Goal: Task Accomplishment & Management: Manage account settings

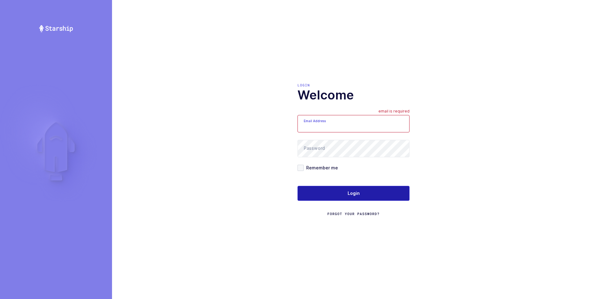
type input "[PERSON_NAME][EMAIL_ADDRESS][DOMAIN_NAME]"
click at [349, 193] on span "Login" at bounding box center [353, 193] width 12 height 6
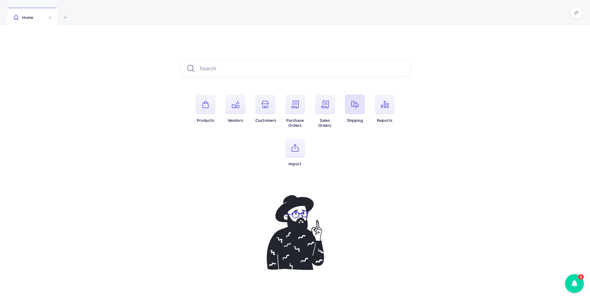
click at [352, 106] on icon "button" at bounding box center [354, 104] width 7 height 7
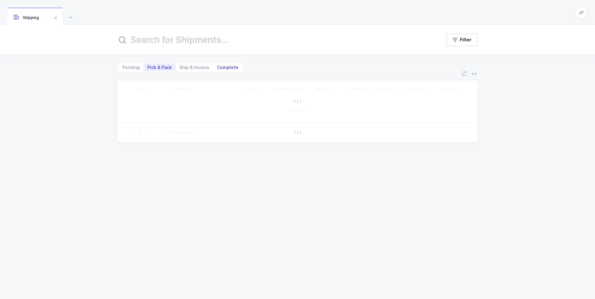
click at [226, 68] on span "Complete" at bounding box center [227, 67] width 21 height 4
click at [217, 68] on input "Complete" at bounding box center [215, 66] width 4 height 4
radio input "true"
radio input "false"
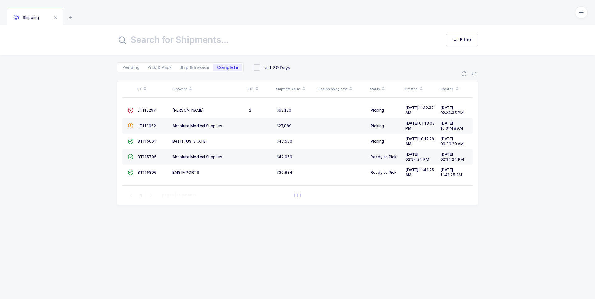
click at [211, 45] on input "text" at bounding box center [275, 39] width 316 height 15
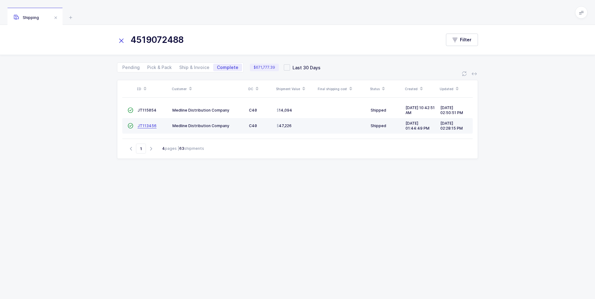
type input "4519072488"
click at [149, 127] on span "JT113456" at bounding box center [146, 125] width 19 height 5
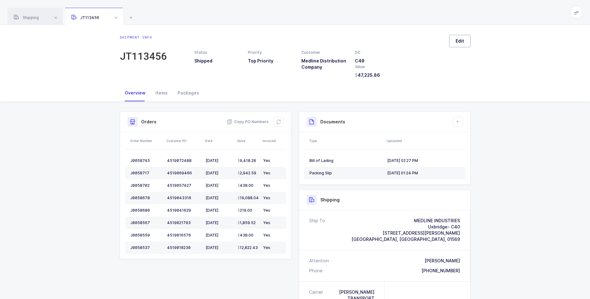
click at [464, 41] on button "Edit" at bounding box center [459, 41] width 21 height 12
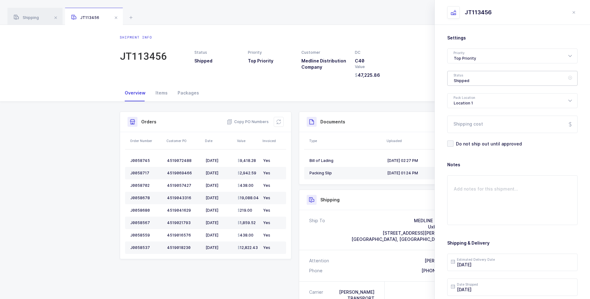
click at [471, 77] on div "Shipped" at bounding box center [512, 78] width 130 height 15
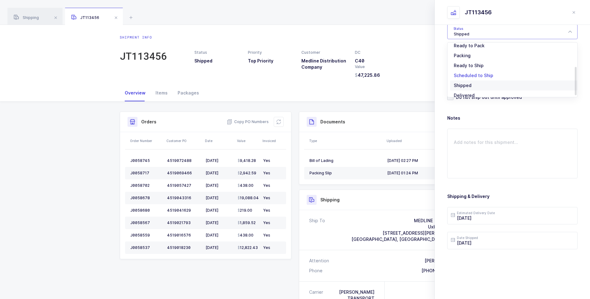
scroll to position [52, 0]
click at [468, 86] on li "Delivered" at bounding box center [514, 89] width 129 height 10
type input "Delivered"
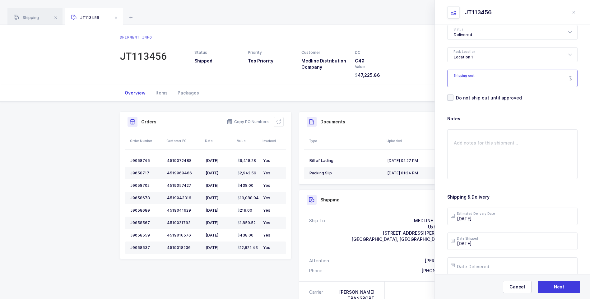
click at [472, 81] on input "Shipping cost" at bounding box center [512, 78] width 130 height 17
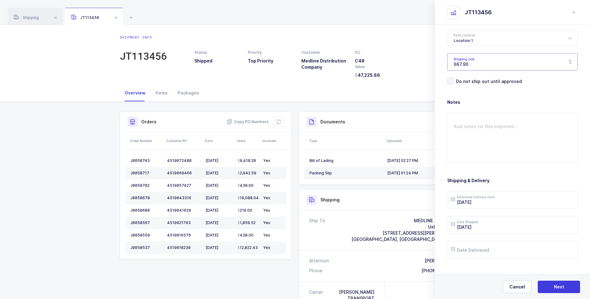
scroll to position [72, 0]
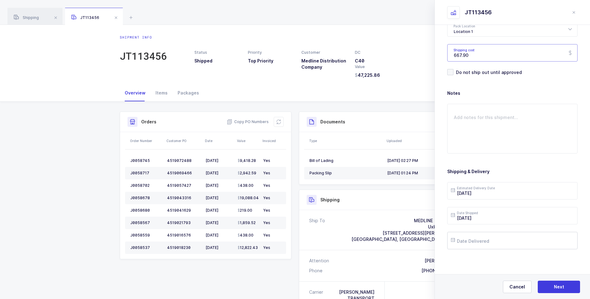
type input "667.90"
click at [479, 240] on input "text" at bounding box center [512, 240] width 130 height 17
click at [456, 129] on button "Previous Month" at bounding box center [457, 130] width 4 height 4
click at [523, 192] on span "26" at bounding box center [523, 193] width 7 height 7
type input "2025-09-26"
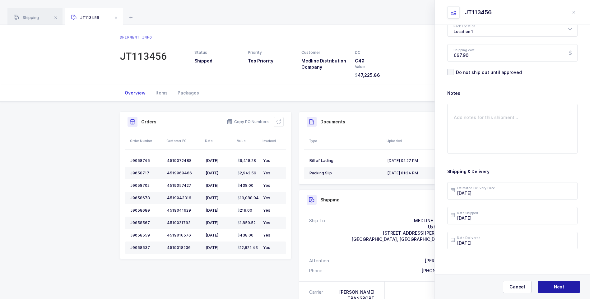
click at [552, 285] on button "Next" at bounding box center [559, 287] width 42 height 12
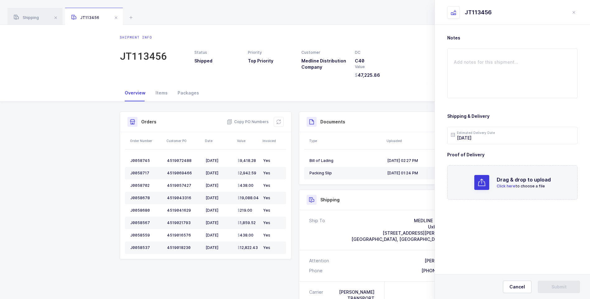
scroll to position [0, 0]
click at [512, 186] on span "Click here" at bounding box center [506, 186] width 19 height 5
click at [558, 284] on span "Submit" at bounding box center [558, 287] width 15 height 6
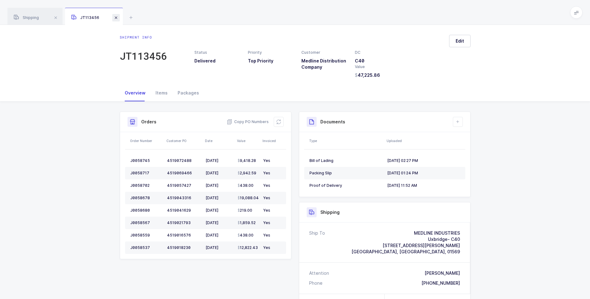
click at [114, 16] on span at bounding box center [115, 17] width 7 height 7
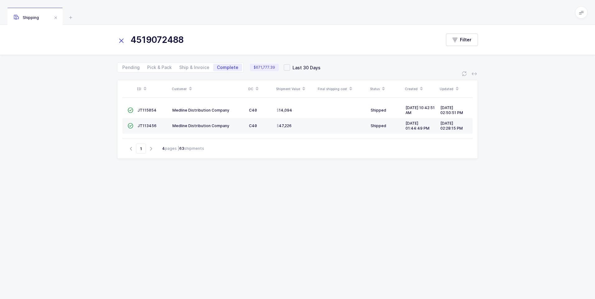
click at [122, 40] on icon at bounding box center [121, 40] width 9 height 9
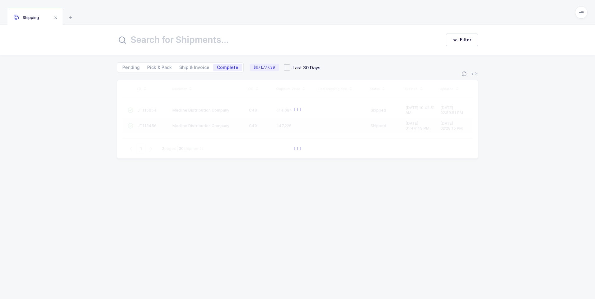
click at [131, 41] on input "text" at bounding box center [275, 39] width 316 height 15
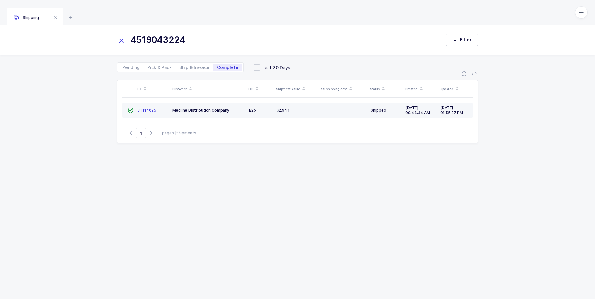
type input "4519043224"
click at [144, 112] on span "JT114025" at bounding box center [146, 110] width 19 height 5
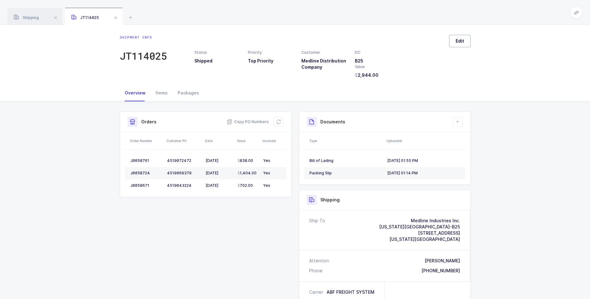
click at [457, 41] on span "Edit" at bounding box center [460, 41] width 8 height 6
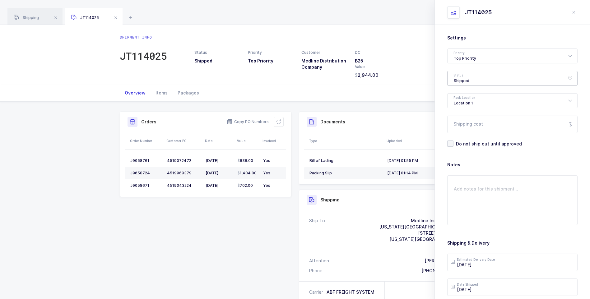
click at [465, 81] on div "Shipped" at bounding box center [512, 78] width 130 height 15
click at [461, 133] on span "Delivered" at bounding box center [464, 135] width 21 height 5
type input "Delivered"
click at [464, 127] on input "Shipping cost" at bounding box center [512, 124] width 130 height 17
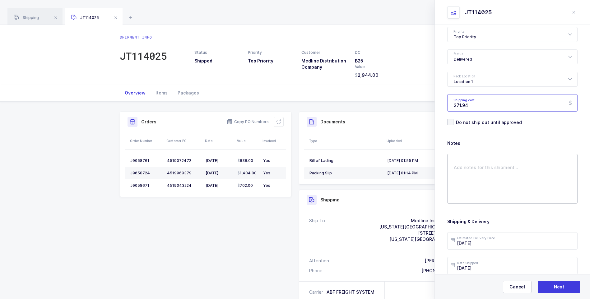
scroll to position [62, 0]
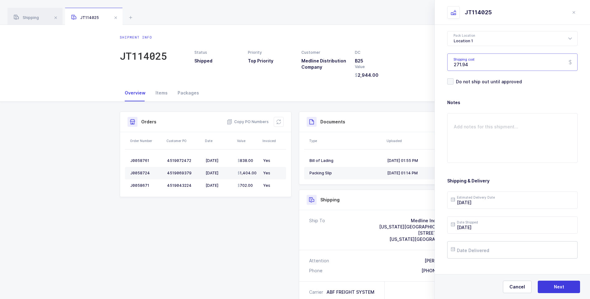
type input "271.94"
click at [476, 249] on input "text" at bounding box center [512, 249] width 130 height 17
click at [457, 139] on button "Previous Month" at bounding box center [457, 139] width 4 height 4
click at [485, 213] on span "30" at bounding box center [484, 214] width 7 height 7
type input "2025-09-30"
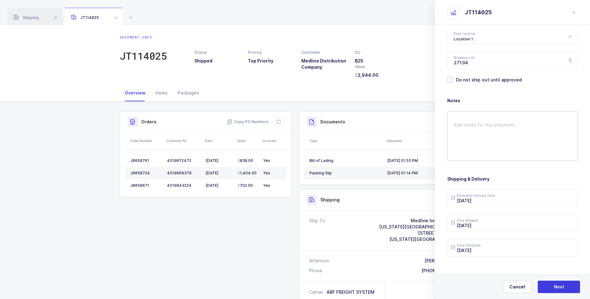
scroll to position [72, 0]
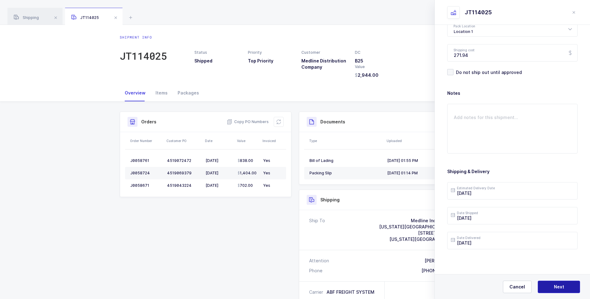
click at [556, 289] on span "Next" at bounding box center [559, 287] width 10 height 6
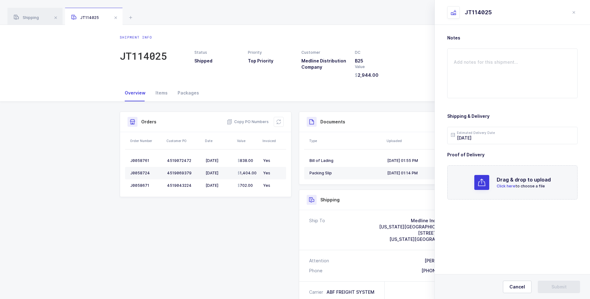
scroll to position [0, 0]
click at [500, 186] on span "Click here" at bounding box center [506, 186] width 19 height 5
click at [545, 286] on button "Submit" at bounding box center [559, 287] width 42 height 12
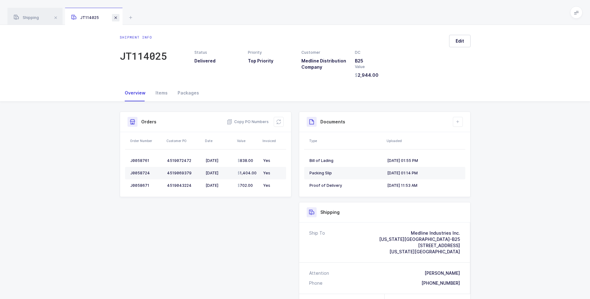
click at [118, 17] on span at bounding box center [115, 17] width 7 height 7
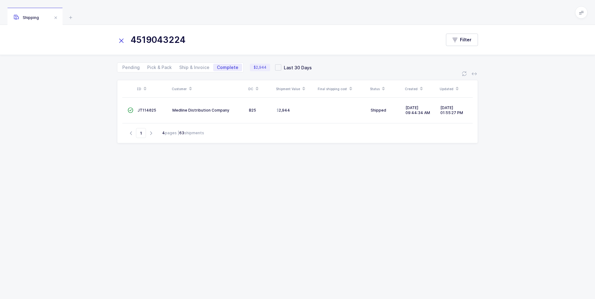
click at [122, 41] on icon at bounding box center [121, 40] width 9 height 9
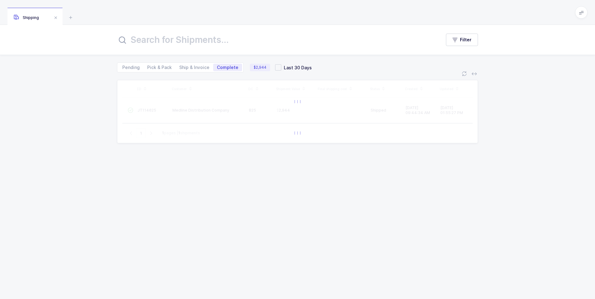
click at [143, 38] on input "text" at bounding box center [275, 39] width 316 height 15
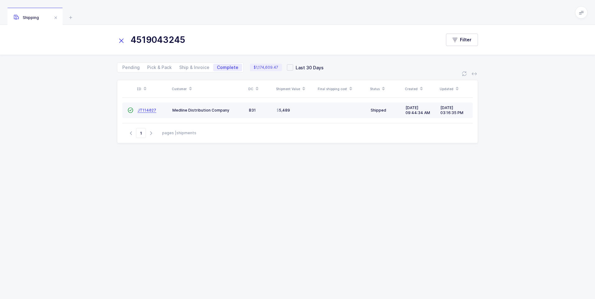
type input "4519043245"
click at [147, 112] on span "JT114027" at bounding box center [146, 110] width 19 height 5
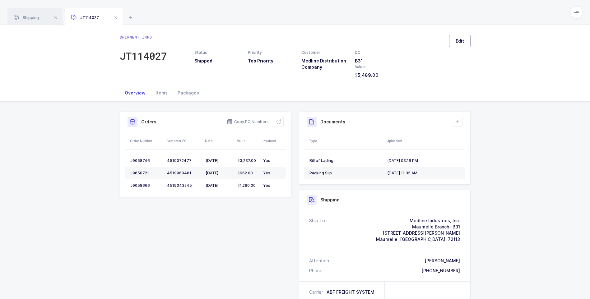
click at [457, 39] on span "Edit" at bounding box center [460, 41] width 8 height 6
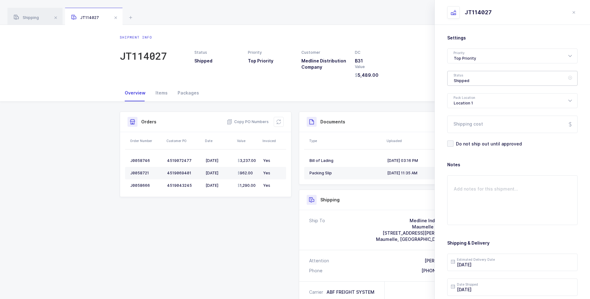
click at [463, 78] on div "Shipped" at bounding box center [512, 78] width 130 height 15
click at [471, 133] on span "Delivered" at bounding box center [464, 135] width 21 height 5
type input "Delivered"
click at [467, 128] on input "Shipping cost" at bounding box center [512, 124] width 130 height 17
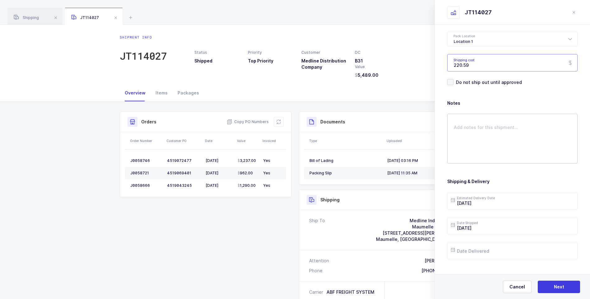
scroll to position [72, 0]
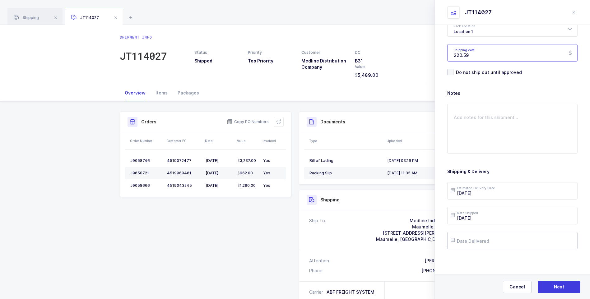
type input "220.59"
click at [476, 239] on input "text" at bounding box center [512, 240] width 130 height 17
click at [458, 129] on button "Previous Month" at bounding box center [457, 130] width 4 height 4
click at [485, 204] on span "30" at bounding box center [484, 205] width 7 height 7
type input "2025-09-30"
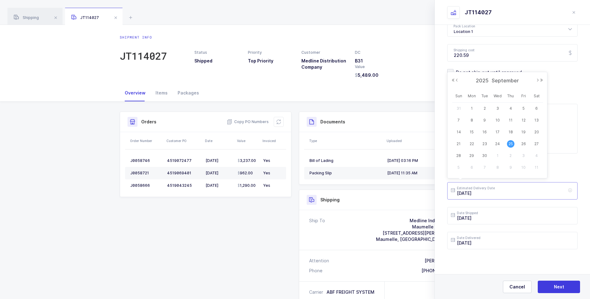
click at [492, 190] on input "2025-09-25" at bounding box center [512, 190] width 130 height 17
click at [474, 156] on span "29" at bounding box center [471, 155] width 7 height 7
type input "2025-09-29"
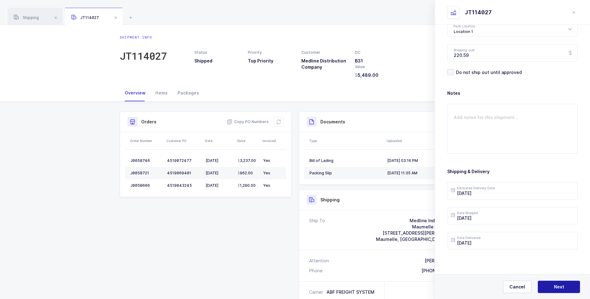
drag, startPoint x: 545, startPoint y: 288, endPoint x: 529, endPoint y: 267, distance: 26.1
click at [545, 286] on button "Next" at bounding box center [559, 287] width 42 height 12
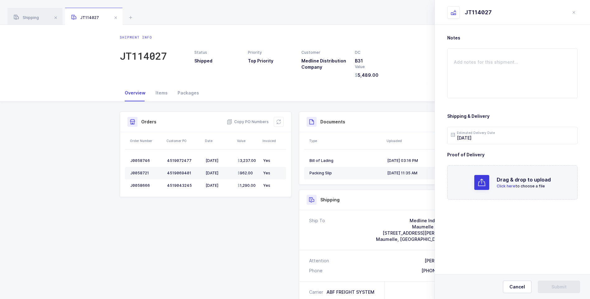
click at [502, 184] on span "Click here" at bounding box center [506, 186] width 19 height 5
click at [557, 285] on span "Submit" at bounding box center [558, 287] width 15 height 6
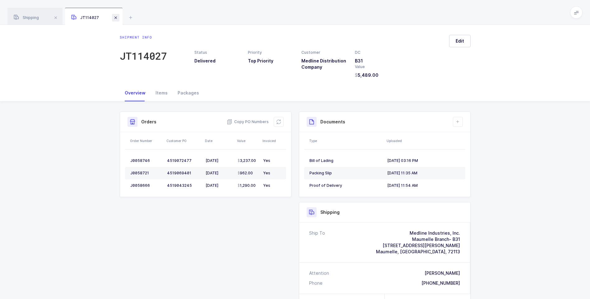
click at [118, 20] on span at bounding box center [115, 17] width 7 height 7
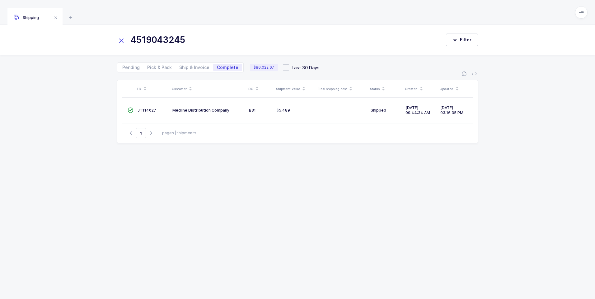
click at [118, 41] on icon at bounding box center [121, 40] width 9 height 9
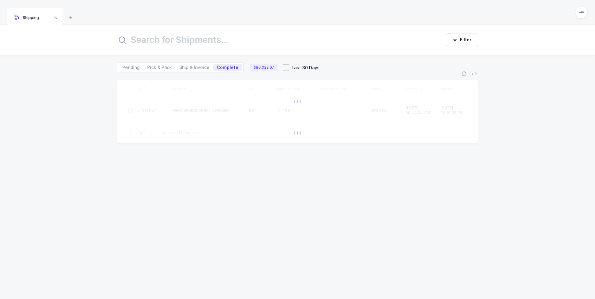
click at [130, 37] on input "text" at bounding box center [275, 39] width 316 height 15
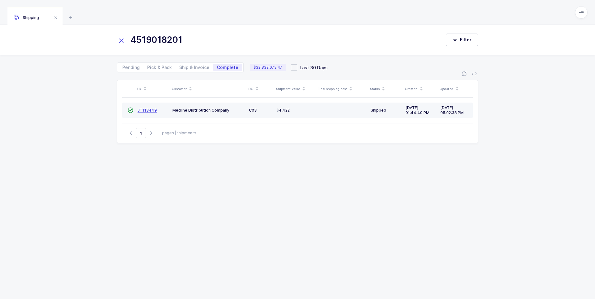
type input "4519018201"
click at [149, 110] on span "JT113449" at bounding box center [146, 110] width 19 height 5
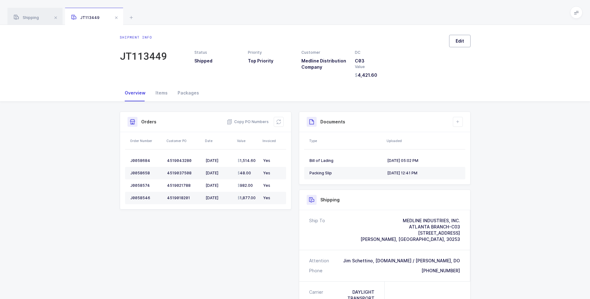
click at [457, 41] on span "Edit" at bounding box center [460, 41] width 8 height 6
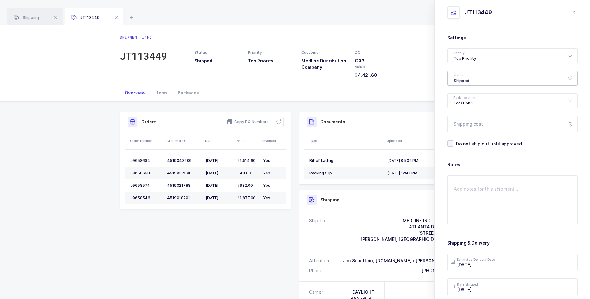
click at [476, 78] on div "Shipped" at bounding box center [512, 78] width 130 height 15
click at [475, 136] on li "Delivered" at bounding box center [514, 136] width 129 height 10
type input "Delivered"
click at [476, 125] on input "Shipping cost" at bounding box center [512, 124] width 130 height 17
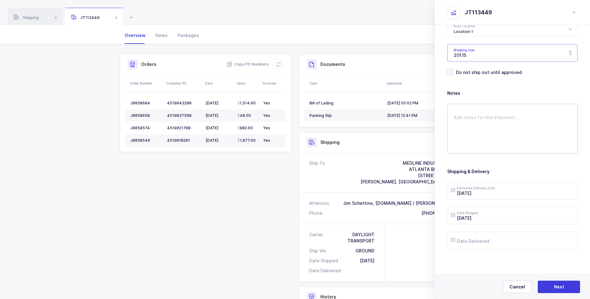
scroll to position [62, 0]
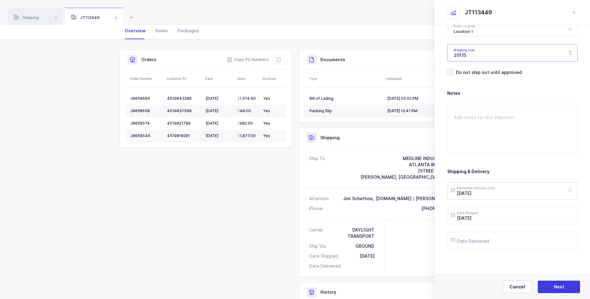
type input "201.15"
click at [493, 193] on input "2025-09-18" at bounding box center [512, 190] width 130 height 17
click at [473, 144] on span "22" at bounding box center [471, 143] width 7 height 7
type input "2025-09-22"
click at [506, 236] on input "text" at bounding box center [512, 240] width 130 height 17
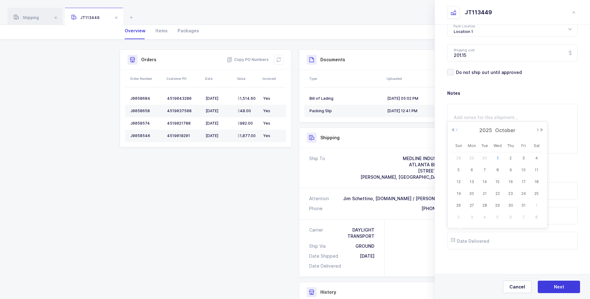
click at [456, 131] on button "Previous Month" at bounding box center [457, 130] width 4 height 4
click at [487, 205] on span "30" at bounding box center [484, 205] width 7 height 7
type input "2025-09-30"
click at [545, 285] on button "Next" at bounding box center [559, 287] width 42 height 12
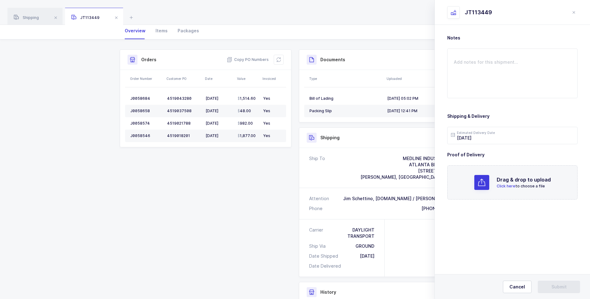
click at [506, 185] on span "Click here" at bounding box center [506, 186] width 19 height 5
click at [559, 285] on span "Submit" at bounding box center [558, 287] width 15 height 6
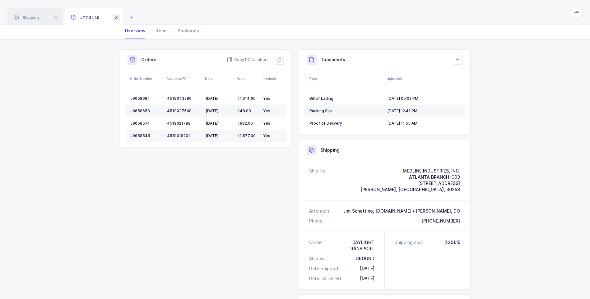
click at [114, 18] on span at bounding box center [116, 17] width 7 height 7
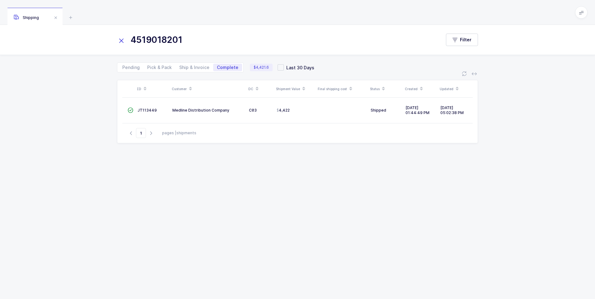
drag, startPoint x: 122, startPoint y: 40, endPoint x: 130, endPoint y: 41, distance: 8.4
click at [124, 41] on icon at bounding box center [121, 40] width 9 height 9
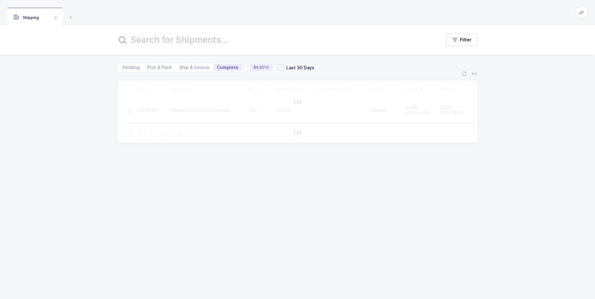
click at [141, 43] on input "text" at bounding box center [275, 39] width 316 height 15
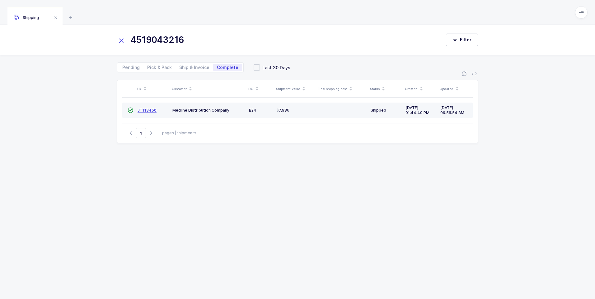
type input "4519043216"
click at [145, 111] on span "JT113450" at bounding box center [146, 110] width 19 height 5
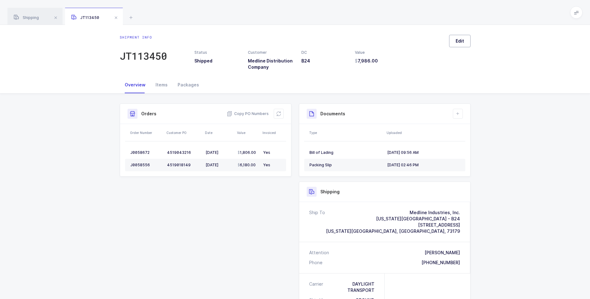
click at [459, 44] on button "Edit" at bounding box center [459, 41] width 21 height 12
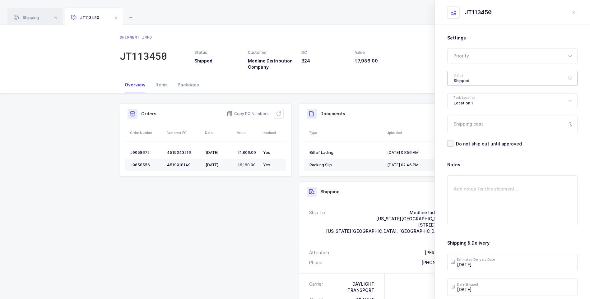
click at [471, 77] on div "Shipped" at bounding box center [512, 78] width 130 height 15
click at [466, 133] on span "Delivered" at bounding box center [464, 135] width 21 height 5
type input "Delivered"
click at [467, 126] on input "Shipping cost" at bounding box center [512, 124] width 130 height 17
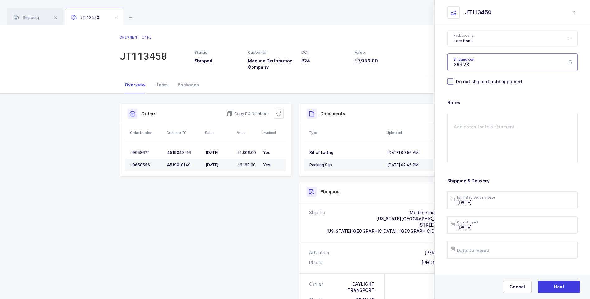
scroll to position [72, 0]
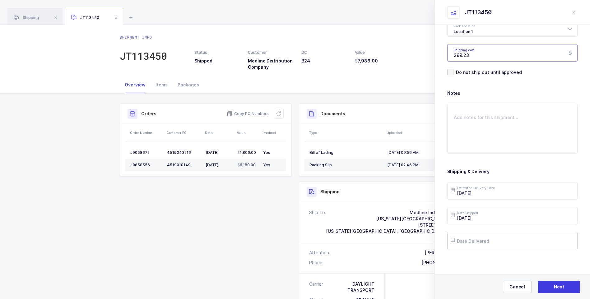
type input "299.23"
click at [473, 244] on input "text" at bounding box center [512, 240] width 130 height 17
click at [457, 130] on button "Previous Month" at bounding box center [457, 130] width 4 height 4
click at [486, 193] on span "23" at bounding box center [484, 193] width 7 height 7
type input "2025-09-23"
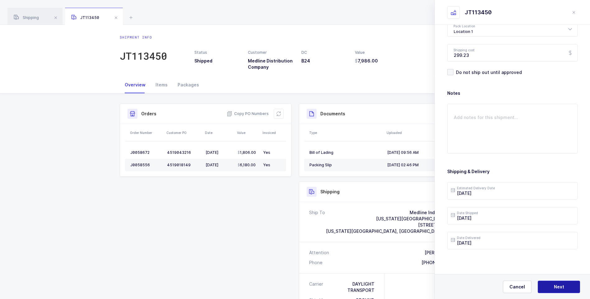
click at [546, 284] on button "Next" at bounding box center [559, 287] width 42 height 12
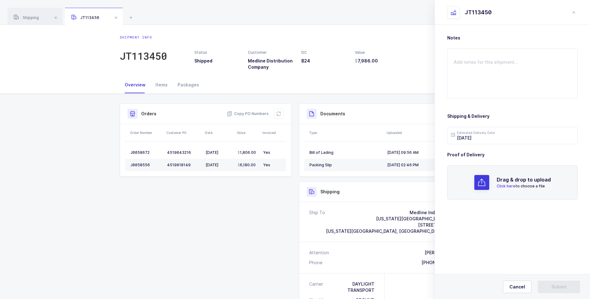
scroll to position [0, 0]
click at [513, 186] on span "Click here" at bounding box center [506, 186] width 19 height 5
click at [553, 286] on span "Submit" at bounding box center [558, 287] width 15 height 6
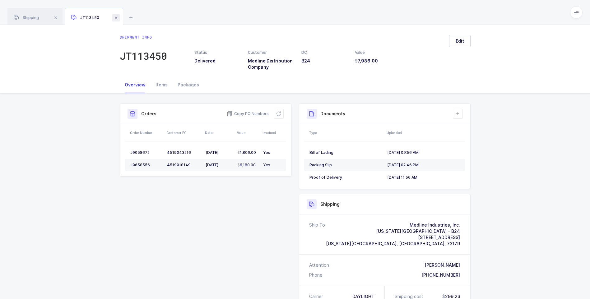
click at [117, 17] on span at bounding box center [115, 17] width 7 height 7
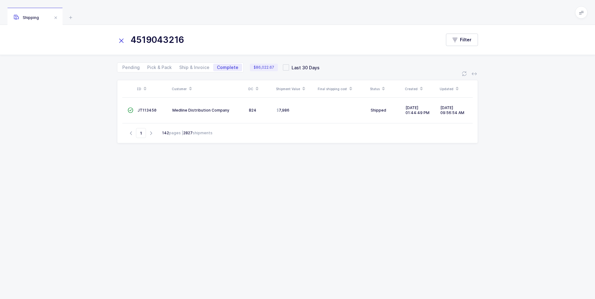
drag, startPoint x: 120, startPoint y: 39, endPoint x: 128, endPoint y: 39, distance: 7.8
click at [122, 39] on icon at bounding box center [121, 40] width 9 height 9
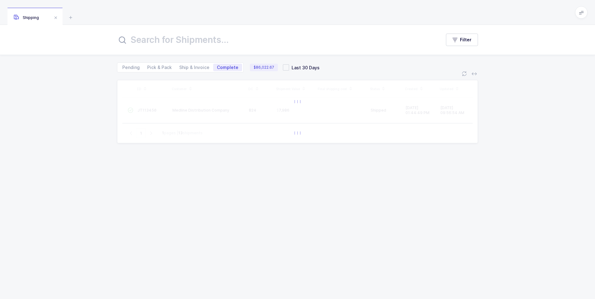
click at [132, 37] on input "text" at bounding box center [275, 39] width 316 height 15
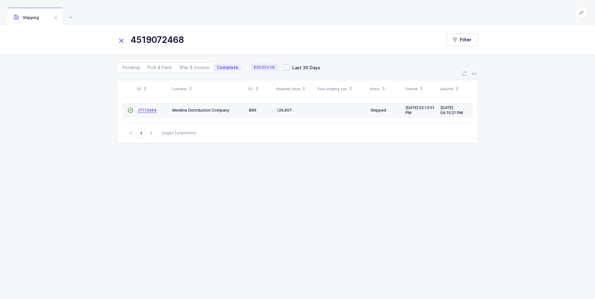
type input "4519072468"
click at [141, 110] on span "JT113464" at bounding box center [146, 110] width 19 height 5
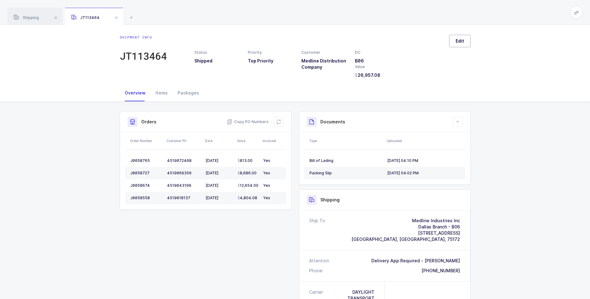
click at [462, 43] on span "Edit" at bounding box center [460, 41] width 8 height 6
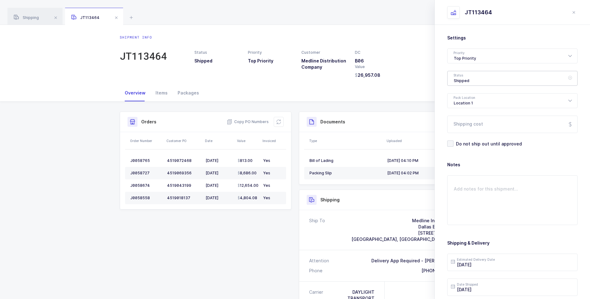
click at [468, 77] on div "Shipped" at bounding box center [512, 78] width 130 height 15
click at [467, 132] on li "Delivered" at bounding box center [514, 136] width 129 height 10
type input "Delivered"
drag, startPoint x: 474, startPoint y: 128, endPoint x: 466, endPoint y: 126, distance: 8.3
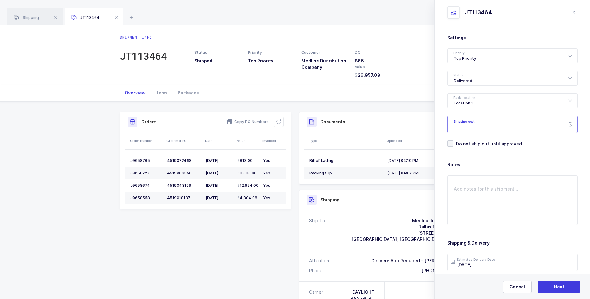
click at [470, 124] on input "Shipping cost" at bounding box center [512, 124] width 130 height 17
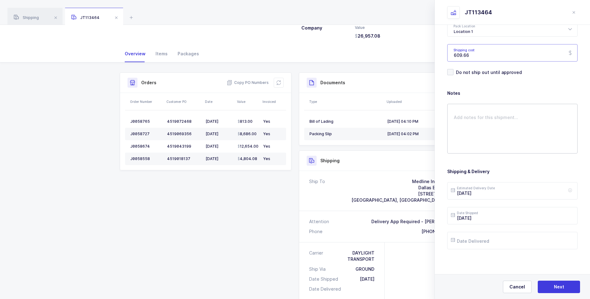
scroll to position [62, 0]
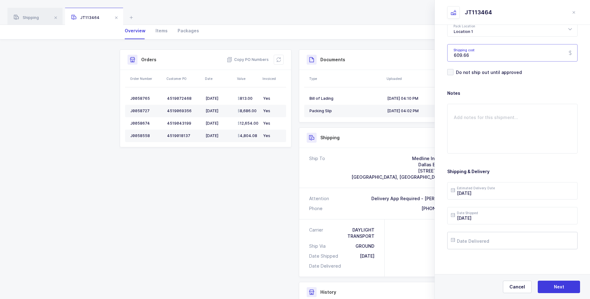
type input "609.66"
click at [480, 243] on input "text" at bounding box center [512, 240] width 130 height 17
click at [457, 131] on button "Previous Month" at bounding box center [457, 130] width 4 height 4
click at [485, 192] on span "23" at bounding box center [484, 193] width 7 height 7
type input "2025-09-23"
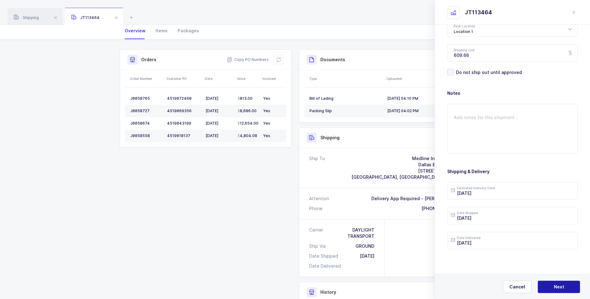
click at [554, 286] on span "Next" at bounding box center [559, 287] width 10 height 6
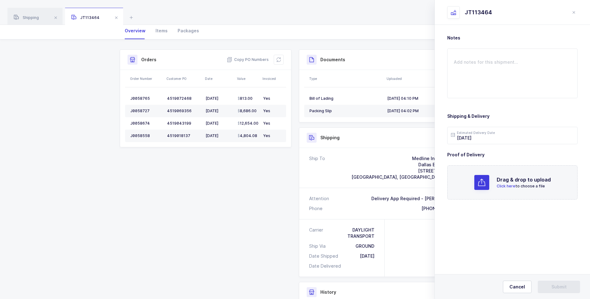
click at [504, 187] on span "Click here" at bounding box center [506, 186] width 19 height 5
click at [556, 283] on button "Submit" at bounding box center [559, 287] width 42 height 12
